Goal: Register for event/course

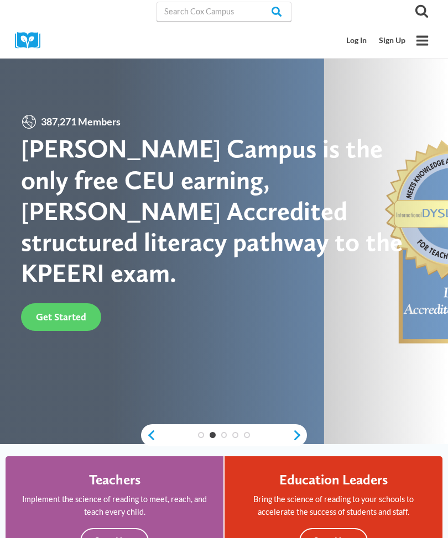
click at [399, 36] on link "Sign Up" at bounding box center [392, 40] width 39 height 20
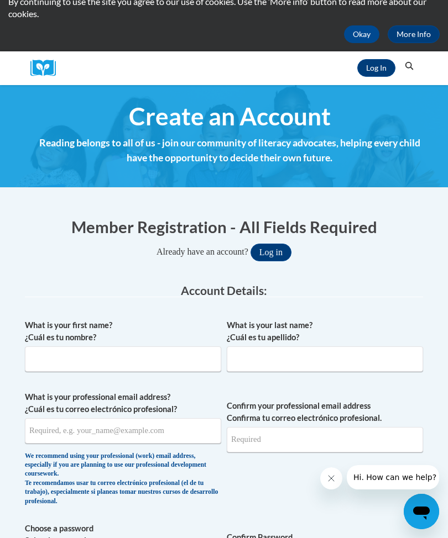
scroll to position [64, 0]
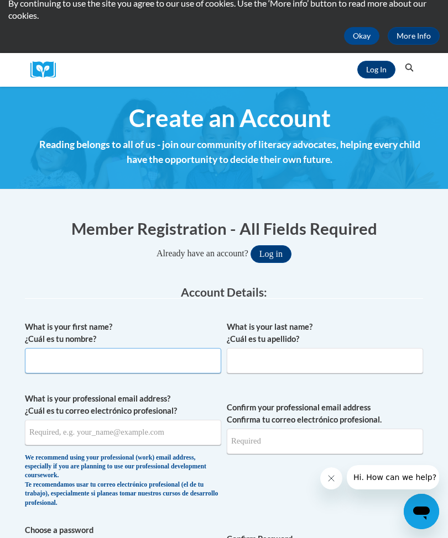
click at [137, 360] on input "What is your first name? ¿Cuál es tu nombre?" at bounding box center [123, 360] width 196 height 25
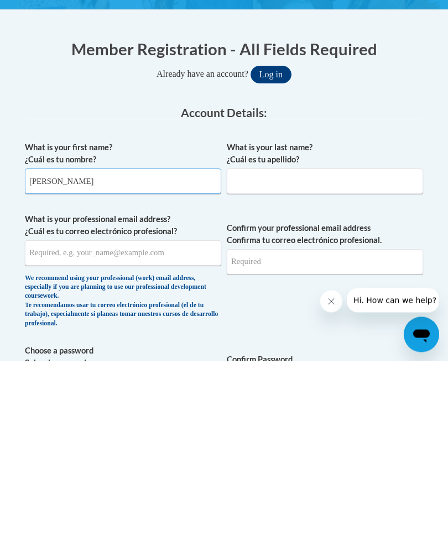
type input "Sarah"
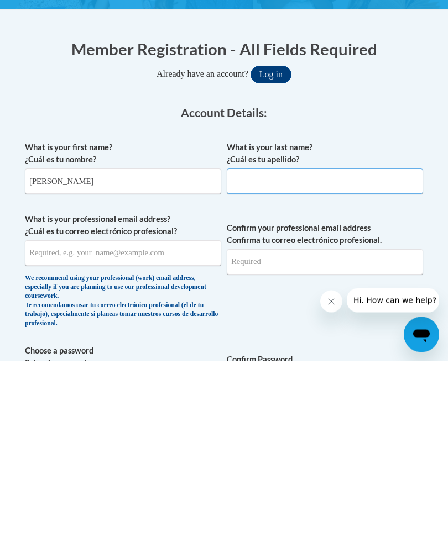
click at [294, 346] on input "What is your last name? ¿Cuál es tu apellido?" at bounding box center [325, 358] width 196 height 25
click at [250, 346] on input "Oxendine" at bounding box center [325, 358] width 196 height 25
type input "Oxendine"
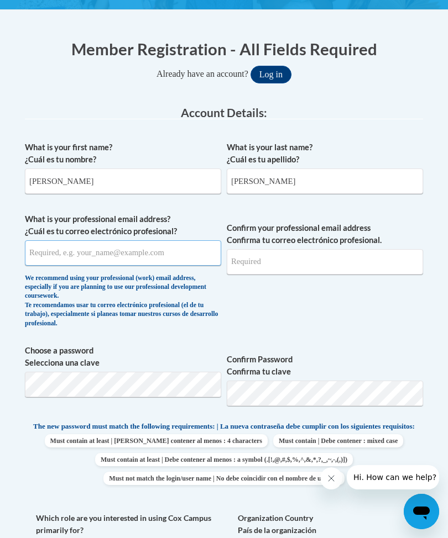
click at [106, 254] on input "What is your professional email address? ¿Cuál es tu correo electrónico profesi…" at bounding box center [123, 252] width 196 height 25
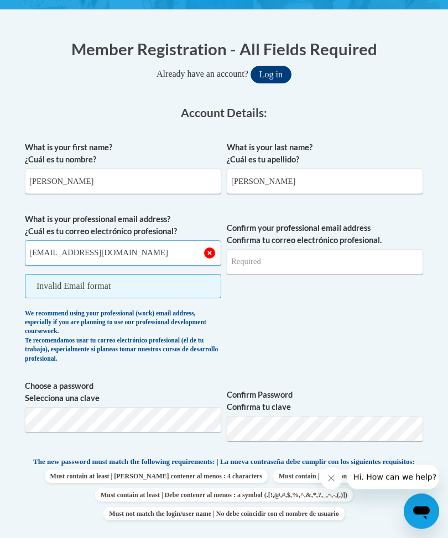
type input "sarahray28@yahoo.com"
click at [297, 257] on input "Confirm your professional email address Confirma tu correo electrónico profesio…" at bounding box center [325, 262] width 196 height 25
click at [270, 74] on button "Log in" at bounding box center [270, 75] width 41 height 18
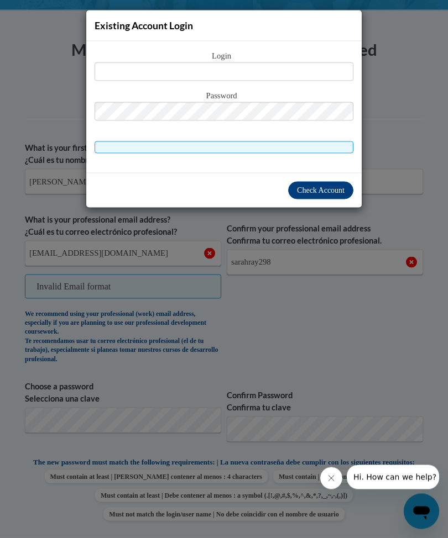
click at [415, 28] on div "Existing Account Login Login Password" at bounding box center [224, 269] width 448 height 538
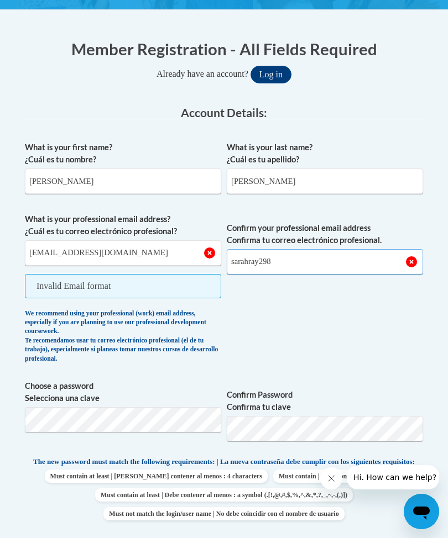
click at [292, 265] on input "sarahray298" at bounding box center [325, 261] width 196 height 25
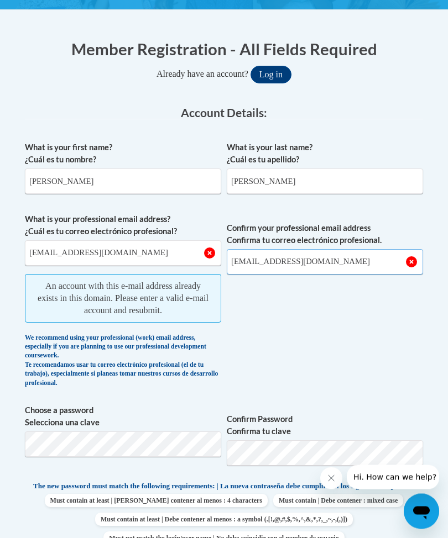
type input "sarahray28@yahoo.com"
click at [269, 73] on button "Log in" at bounding box center [270, 75] width 41 height 18
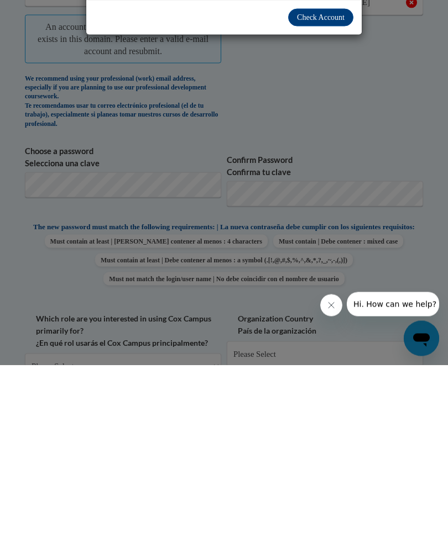
scroll to position [218, 0]
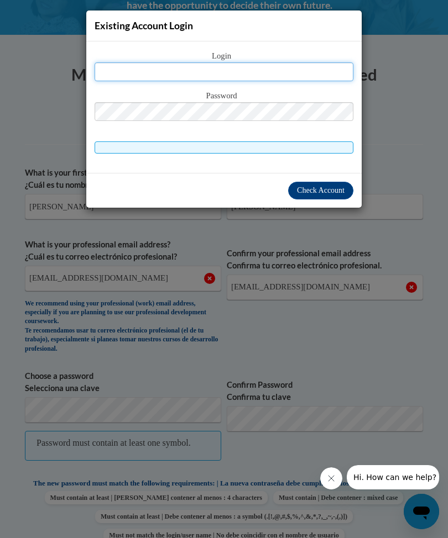
click at [248, 68] on input "text" at bounding box center [224, 71] width 259 height 19
click at [240, 70] on input "text" at bounding box center [224, 71] width 259 height 19
type input "sarahray28@yahoo.com"
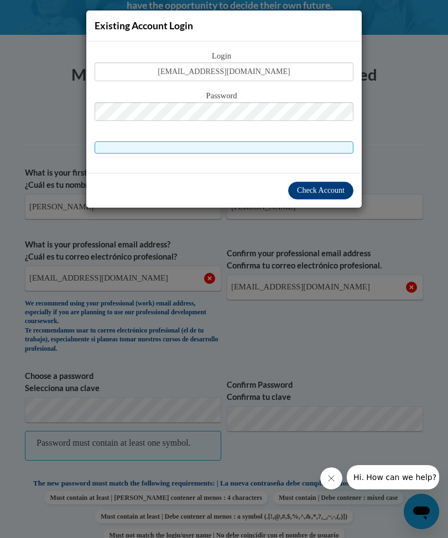
click at [327, 192] on span "Check Account" at bounding box center [321, 190] width 48 height 8
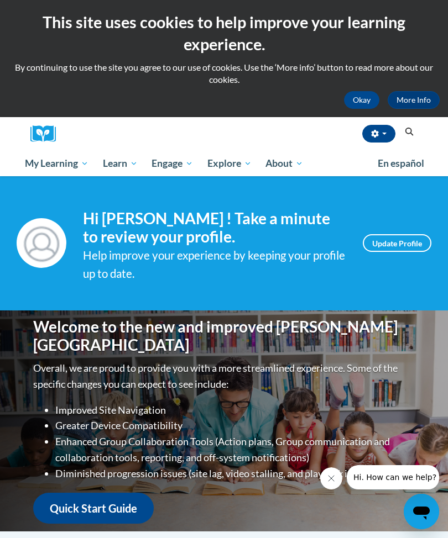
click at [193, 121] on div "Sarah Ray (America/Unknown UTC-04:00) My Profile Inbox My Transcripts Log Out S…" at bounding box center [241, 134] width 354 height 34
click at [0, 0] on span "Early Care and Learning" at bounding box center [0, 0] width 0 height 0
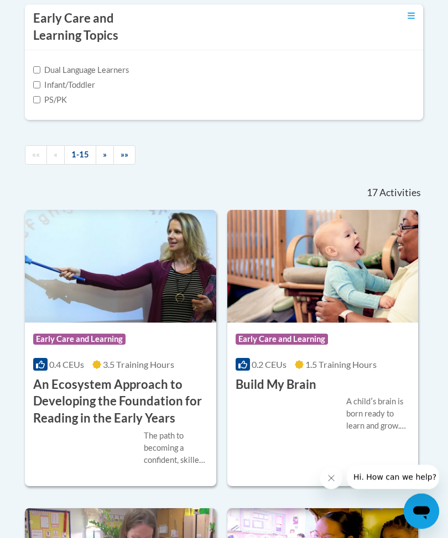
scroll to position [589, 0]
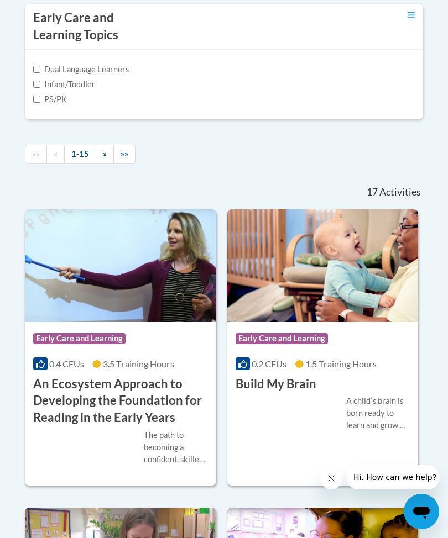
click at [95, 91] on label "Infant/Toddler" at bounding box center [64, 84] width 62 height 12
click at [40, 88] on input "Infant/Toddler" at bounding box center [36, 84] width 7 height 7
checkbox input "true"
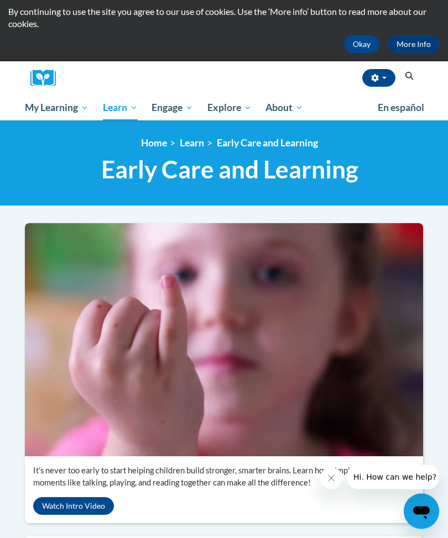
scroll to position [0, 0]
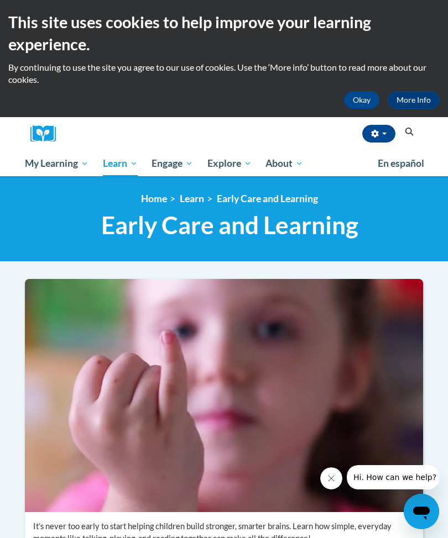
click at [0, 0] on span "My Course Progress" at bounding box center [0, 0] width 0 height 0
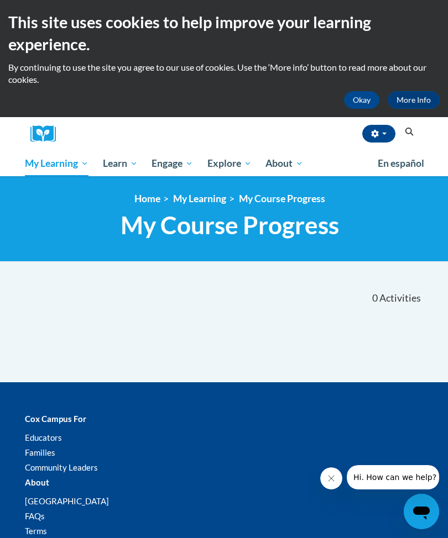
click at [186, 107] on div "Okay More Info" at bounding box center [223, 100] width 431 height 18
click at [0, 0] on span "Early Care and Learning" at bounding box center [0, 0] width 0 height 0
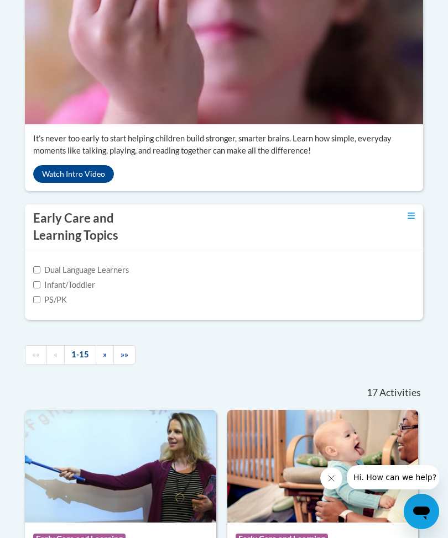
scroll to position [387, 0]
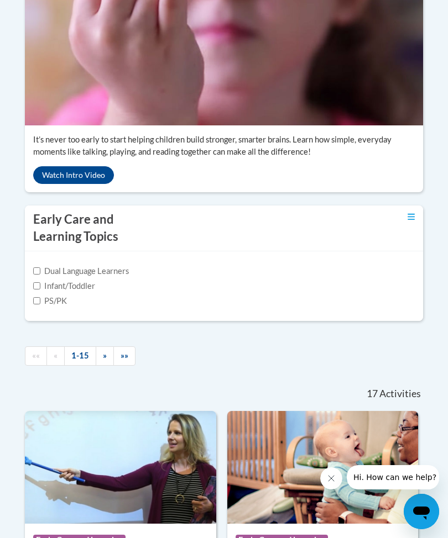
click at [34, 292] on label "Infant/Toddler" at bounding box center [64, 286] width 62 height 12
click at [34, 290] on input "Infant/Toddler" at bounding box center [36, 285] width 7 height 7
checkbox input "true"
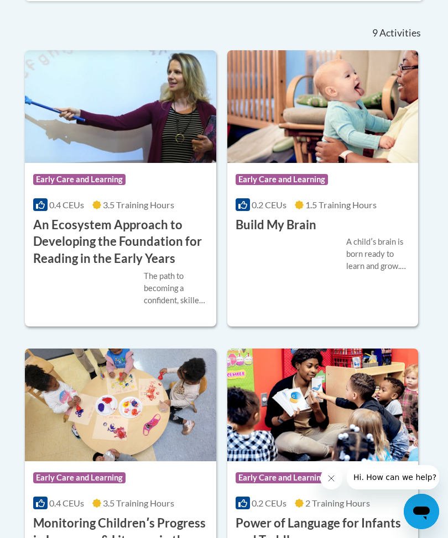
scroll to position [714, 0]
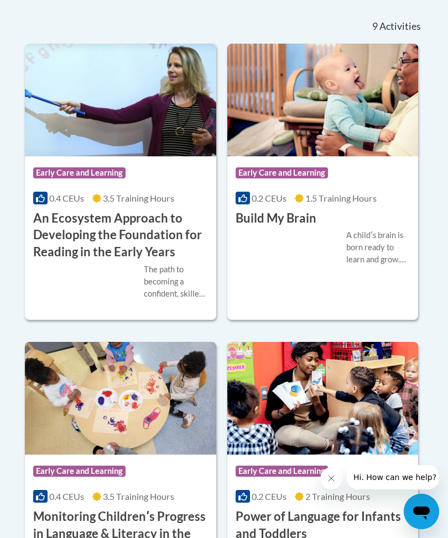
click at [315, 227] on h3 "Build My Brain" at bounding box center [275, 218] width 81 height 17
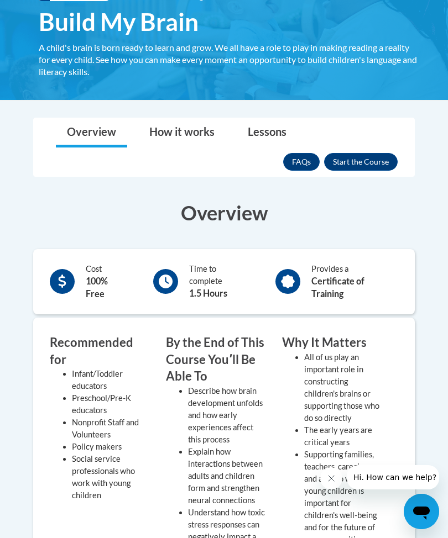
scroll to position [219, 0]
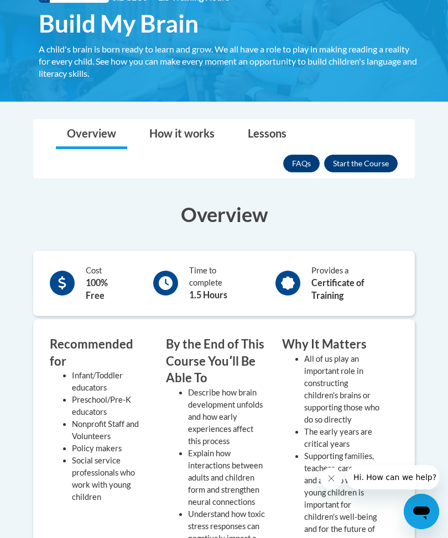
click at [372, 164] on button "Enroll" at bounding box center [361, 164] width 74 height 18
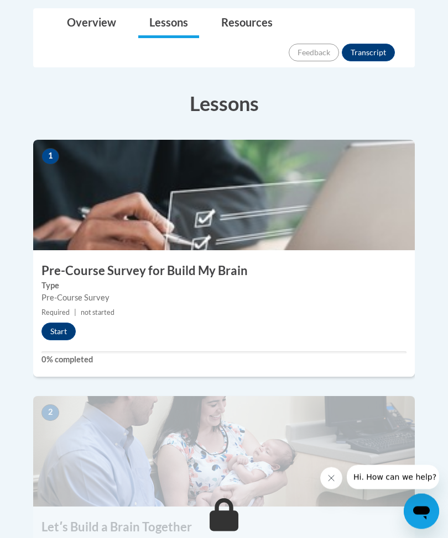
scroll to position [307, 0]
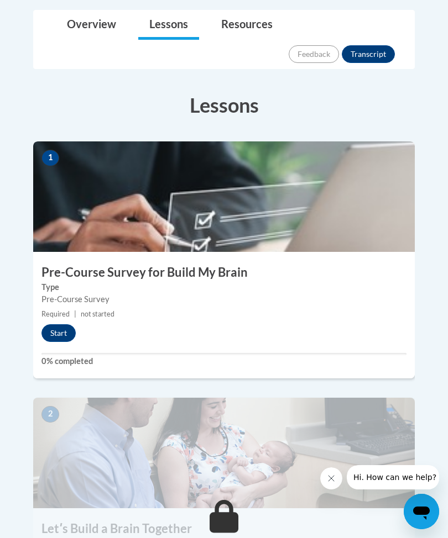
click at [57, 324] on button "Start" at bounding box center [58, 333] width 34 height 18
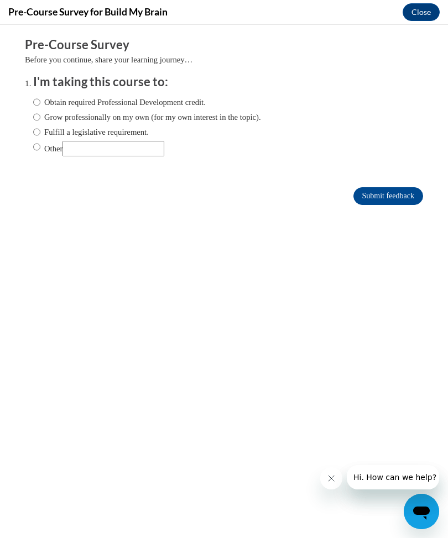
scroll to position [0, 0]
click at [34, 104] on input "Obtain required Professional Development credit." at bounding box center [36, 102] width 7 height 12
radio input "true"
click at [394, 199] on input "Submit feedback" at bounding box center [388, 196] width 70 height 18
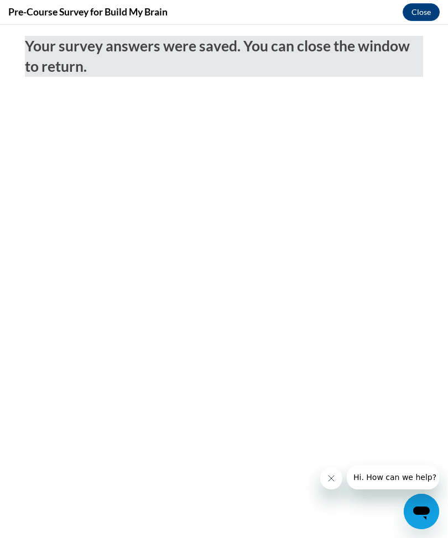
click at [426, 7] on button "Close" at bounding box center [420, 12] width 37 height 18
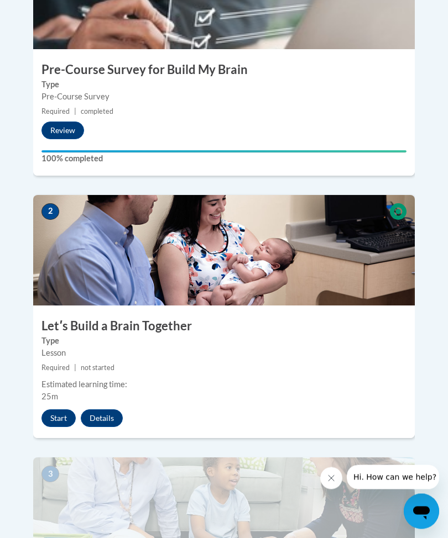
scroll to position [511, 0]
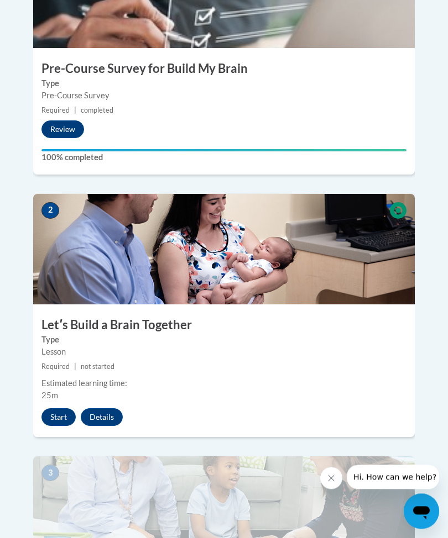
click at [64, 409] on button "Start" at bounding box center [58, 418] width 34 height 18
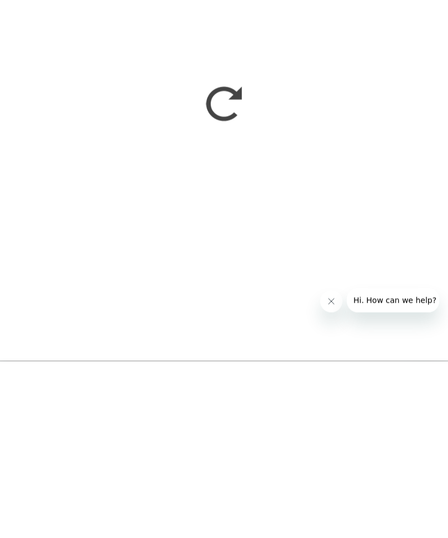
scroll to position [1250, 0]
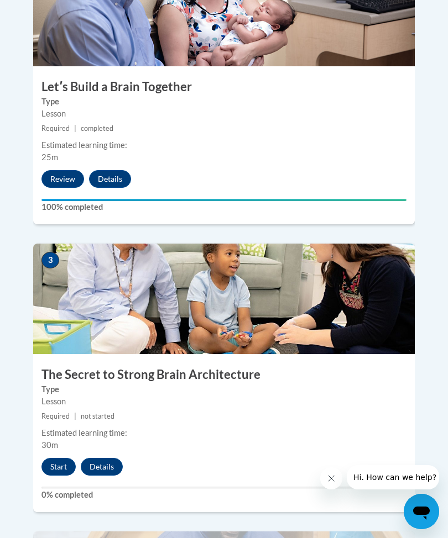
scroll to position [750, 0]
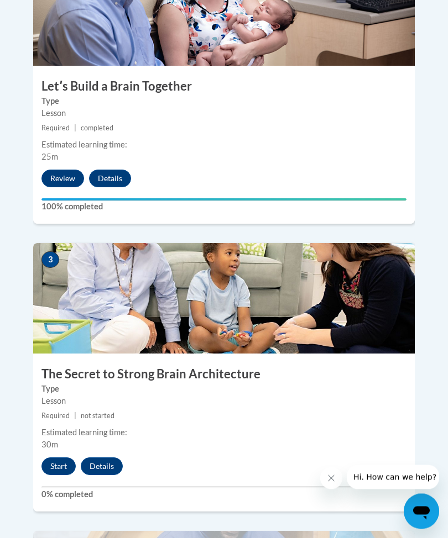
click at [58, 458] on button "Start" at bounding box center [58, 467] width 34 height 18
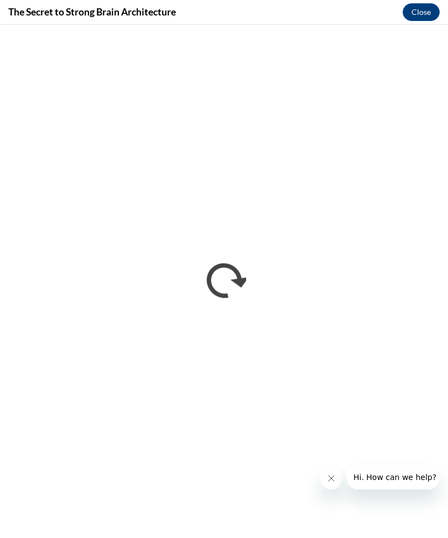
scroll to position [0, 0]
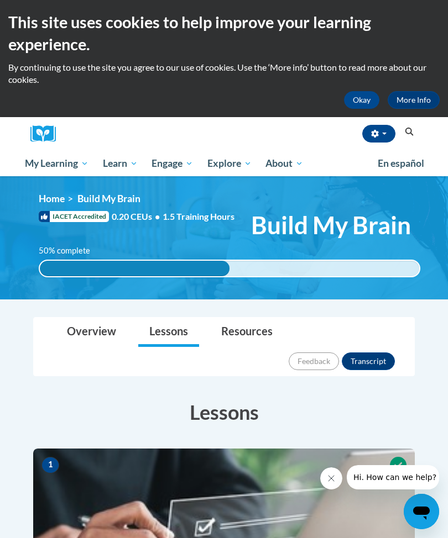
click at [171, 339] on link "Lessons" at bounding box center [168, 332] width 61 height 29
